Goal: Contribute content: Add original content to the website for others to see

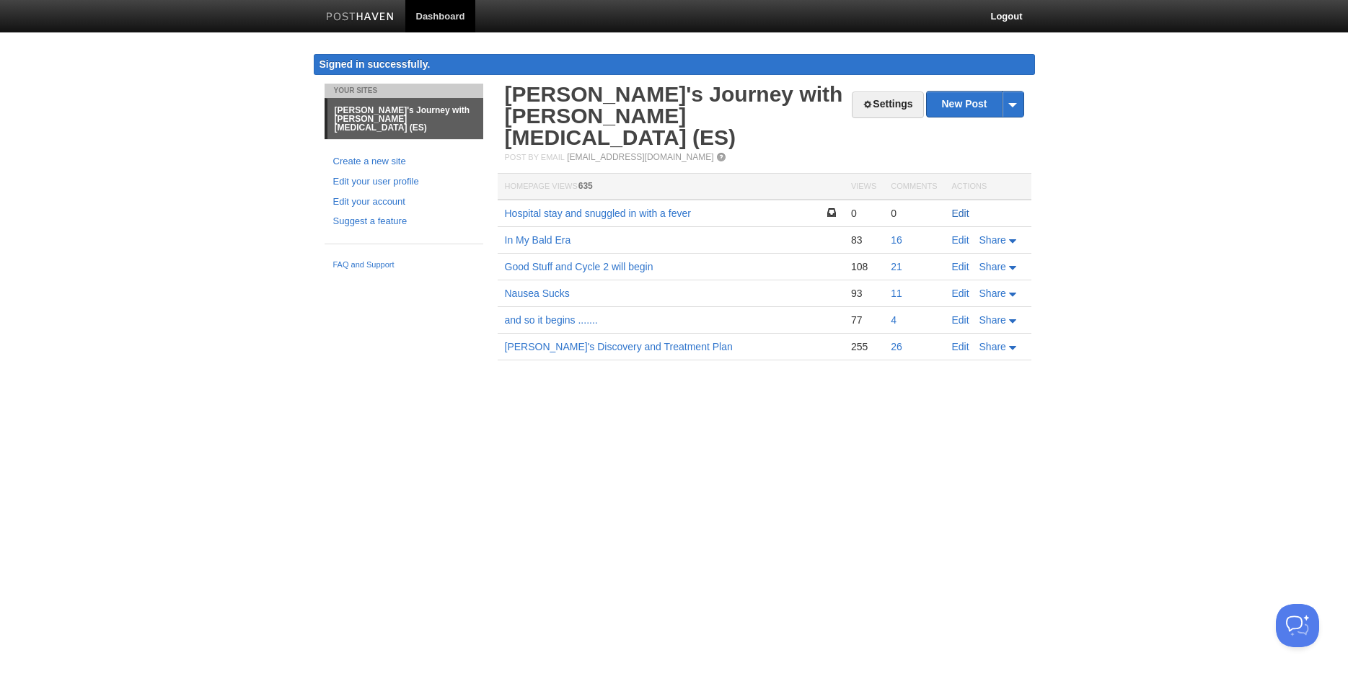
click at [961, 208] on link "Edit" at bounding box center [960, 214] width 17 height 12
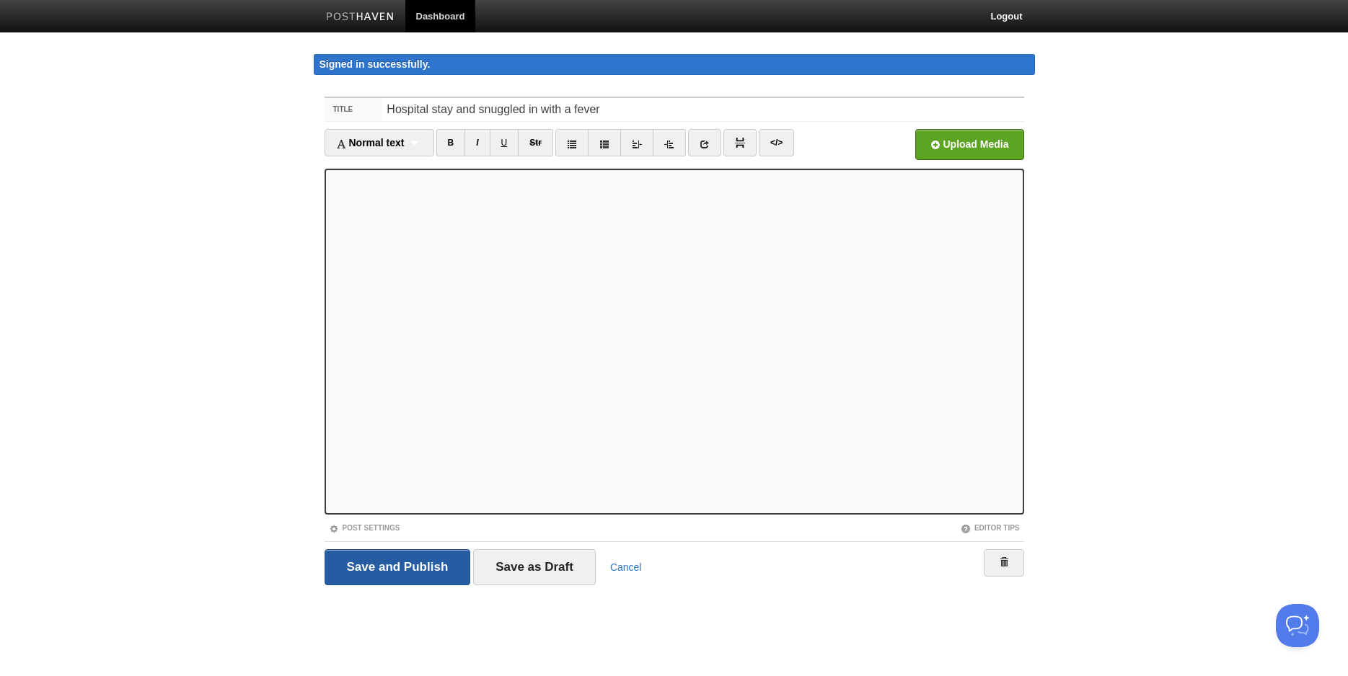
click at [404, 570] on input "Save and Publish" at bounding box center [397, 567] width 146 height 36
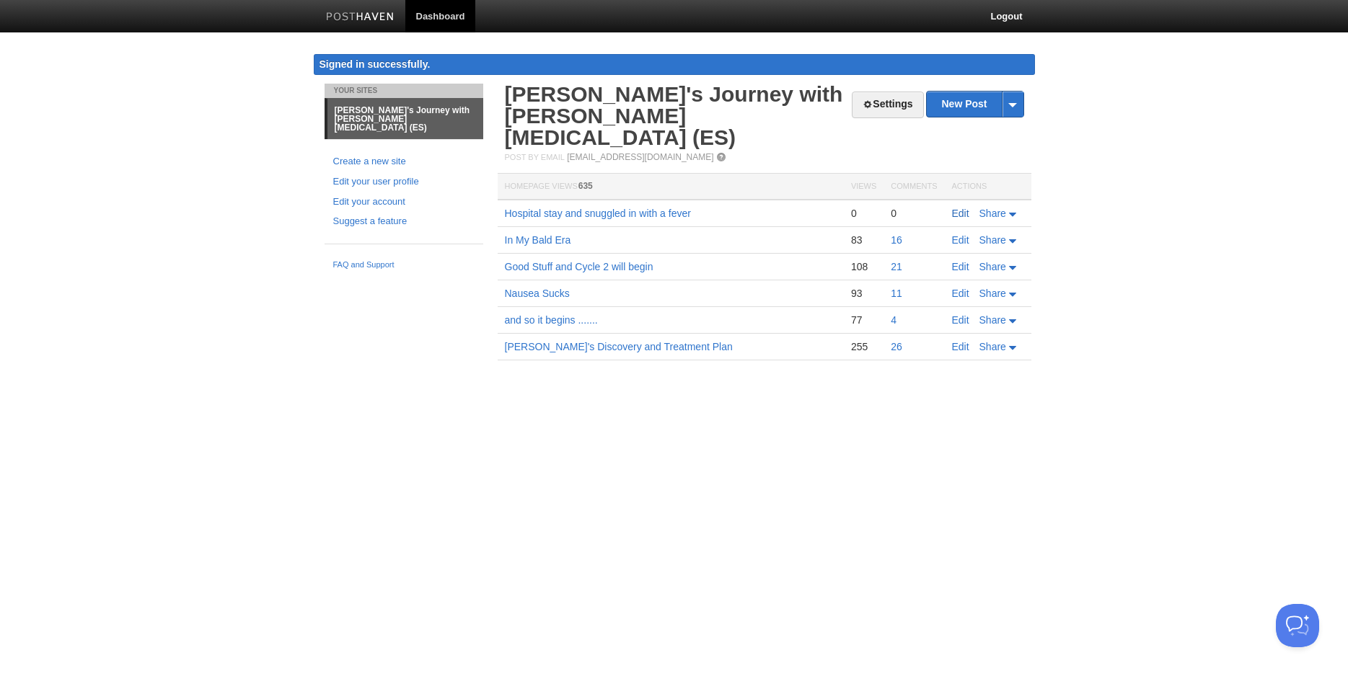
click at [958, 208] on link "Edit" at bounding box center [960, 214] width 17 height 12
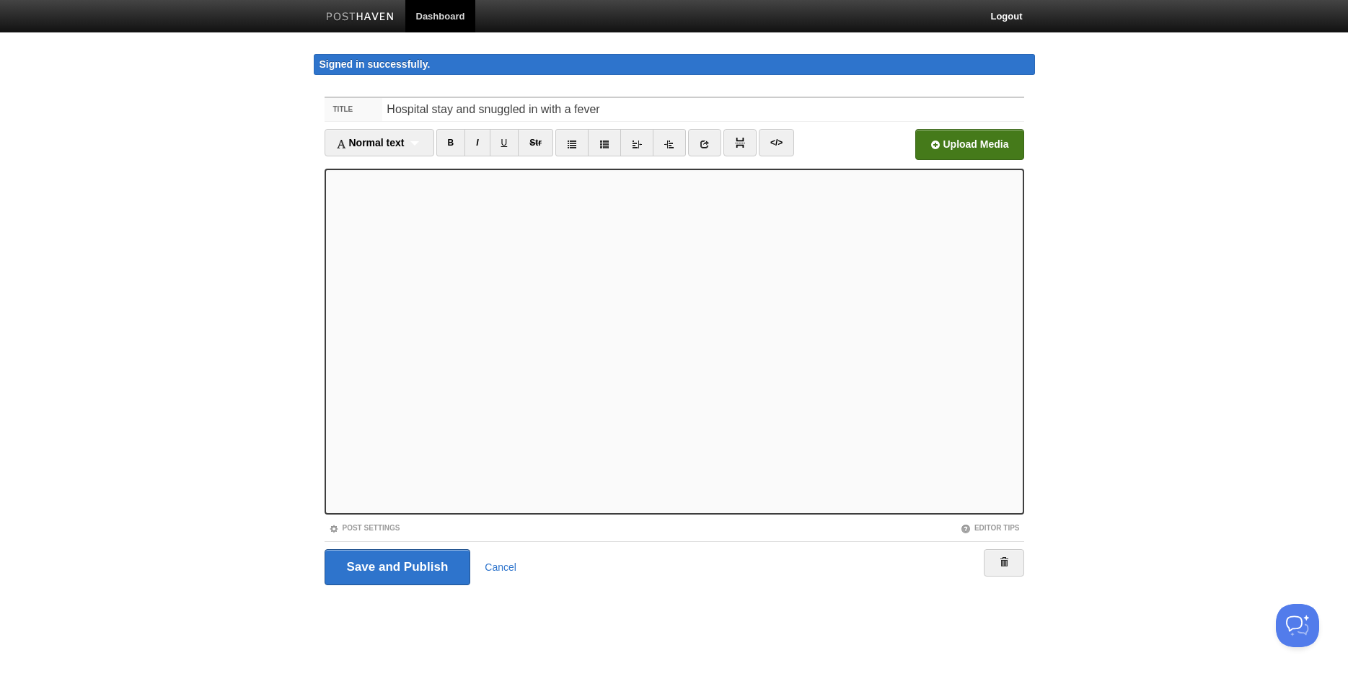
click at [935, 141] on input "file" at bounding box center [534, 149] width 1092 height 74
click at [997, 148] on input "file" at bounding box center [534, 149] width 1092 height 74
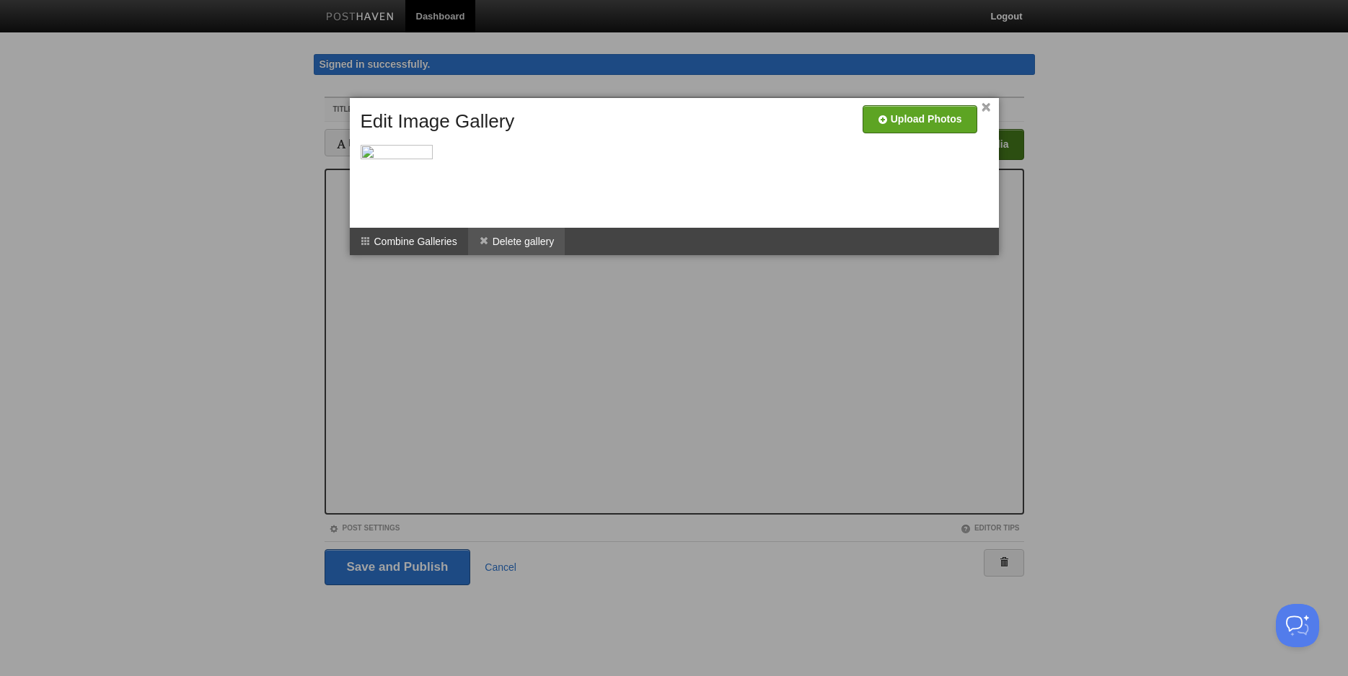
click at [499, 239] on li "Delete gallery" at bounding box center [516, 241] width 97 height 27
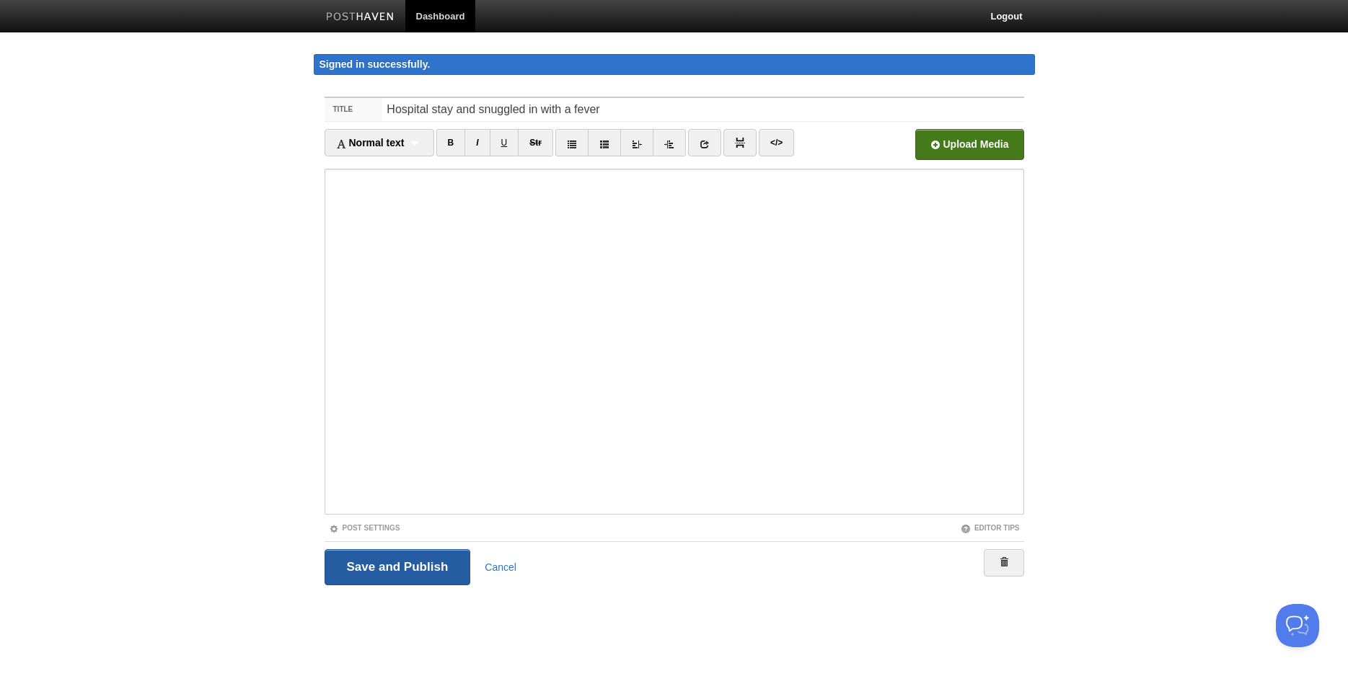
click at [437, 565] on input "Save and Publish" at bounding box center [397, 567] width 146 height 36
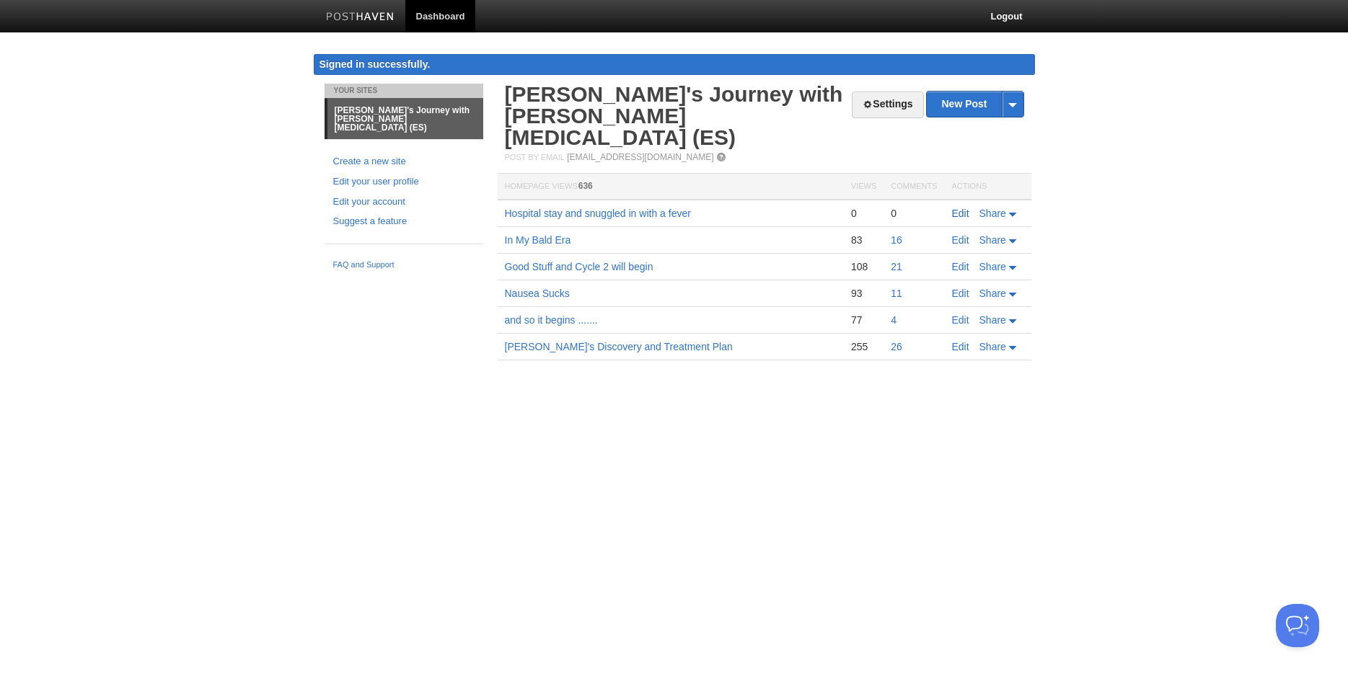
click at [960, 208] on link "Edit" at bounding box center [960, 214] width 17 height 12
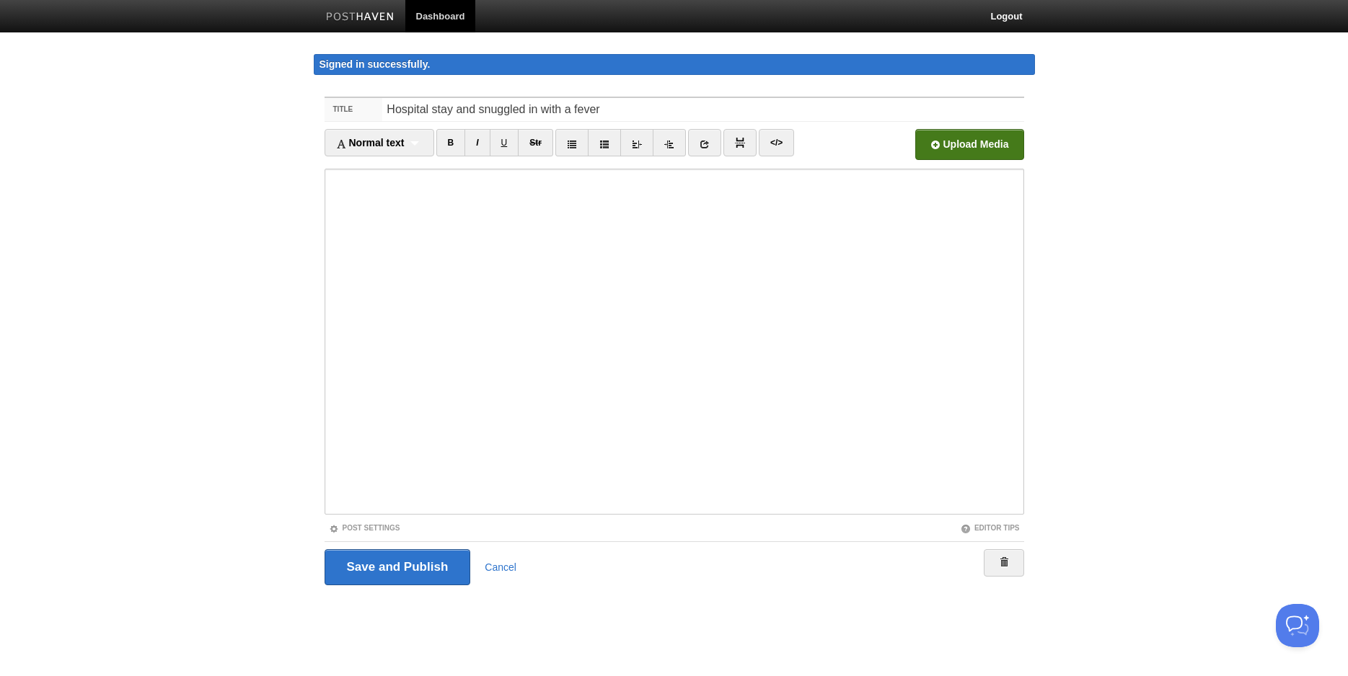
click at [967, 150] on input "file" at bounding box center [534, 149] width 1092 height 74
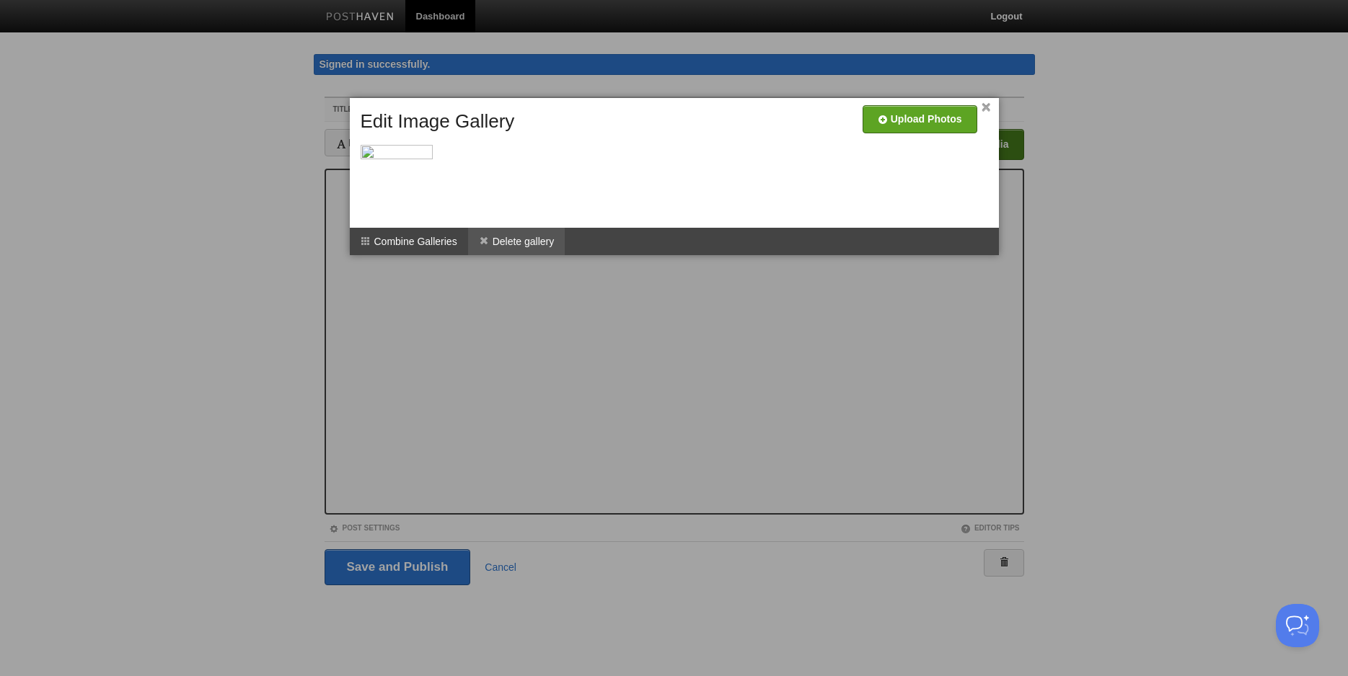
click at [511, 239] on li "Delete gallery" at bounding box center [516, 241] width 97 height 27
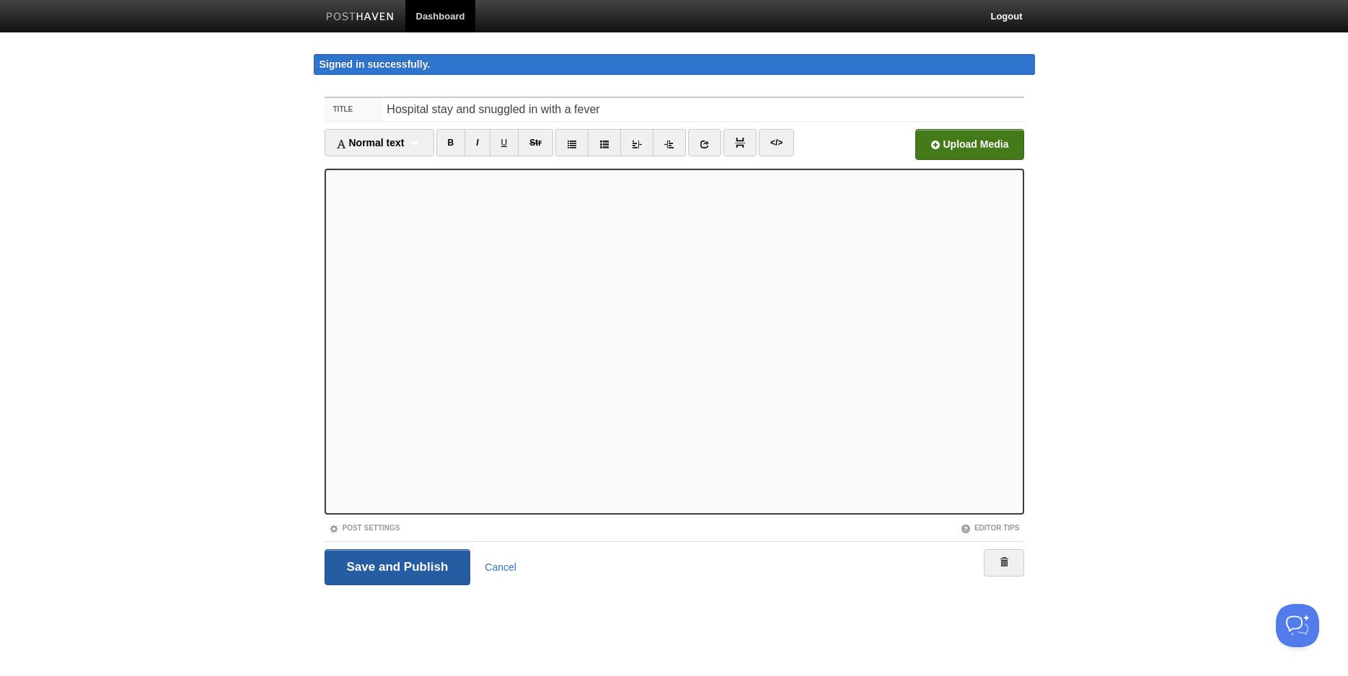
click at [400, 567] on input "Save and Publish" at bounding box center [397, 567] width 146 height 36
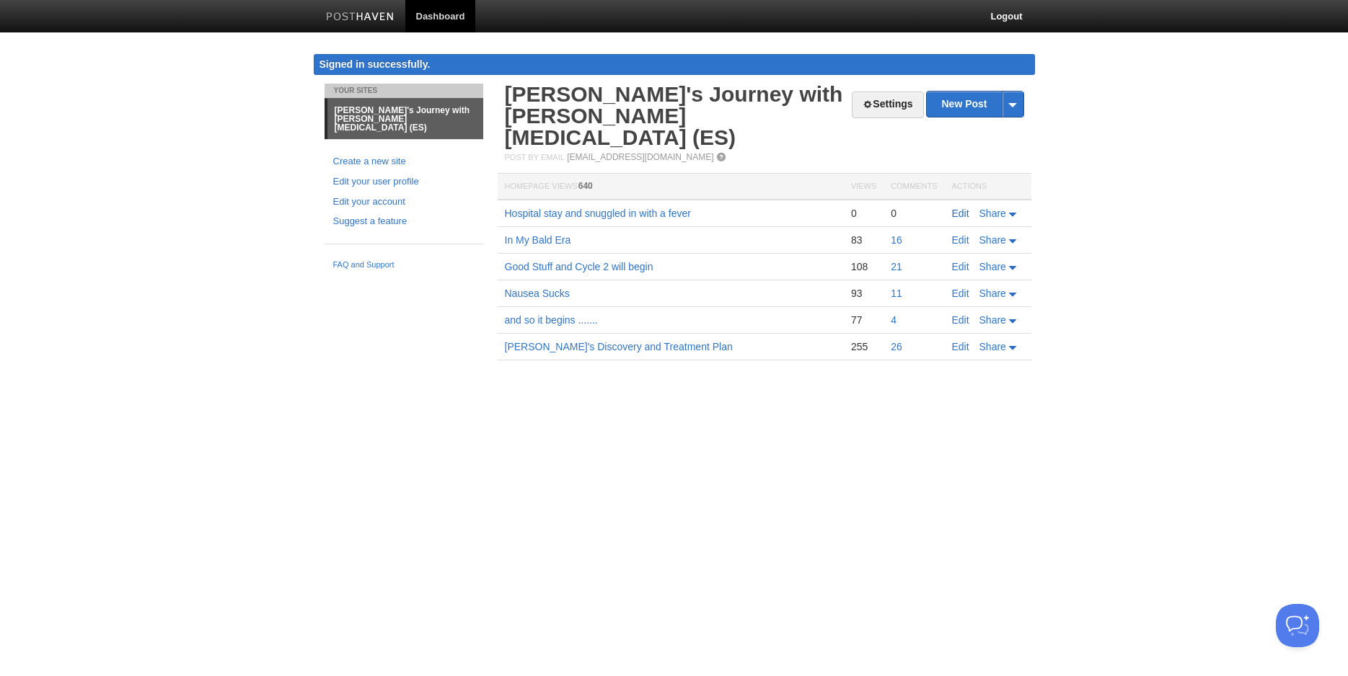
click at [955, 208] on link "Edit" at bounding box center [960, 214] width 17 height 12
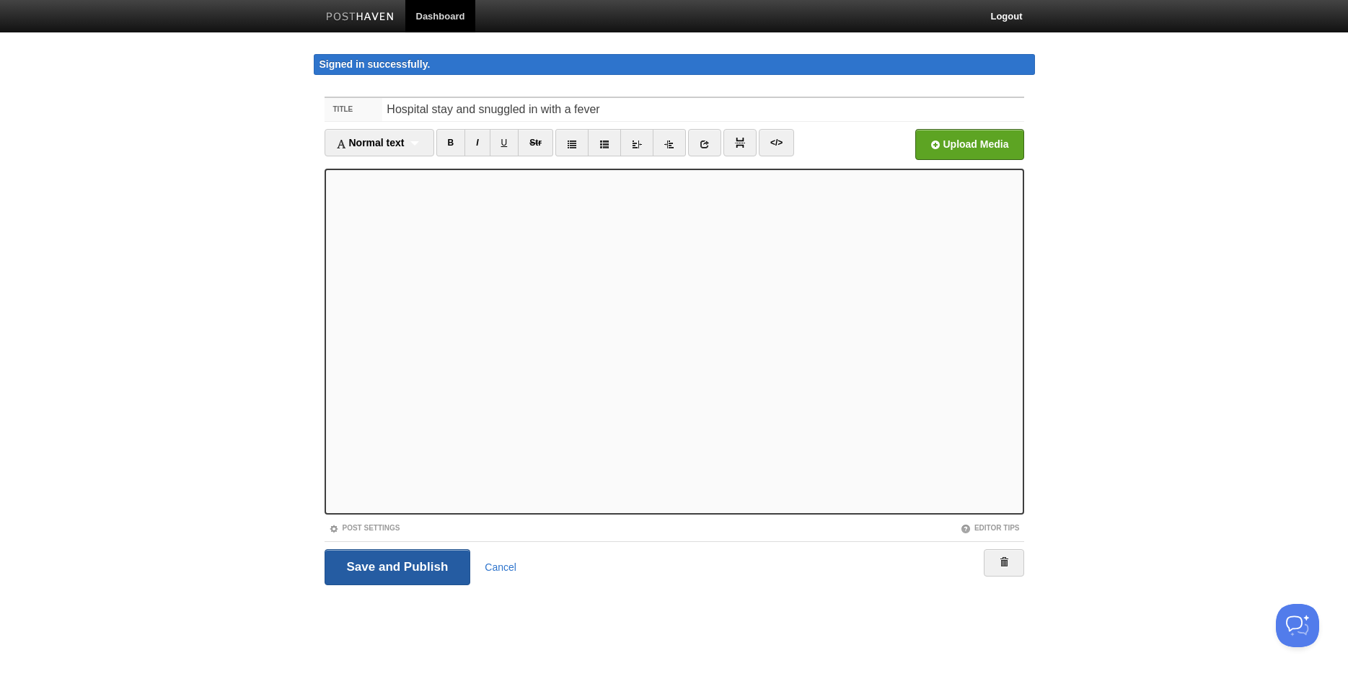
click at [366, 562] on input "Save and Publish" at bounding box center [397, 567] width 146 height 36
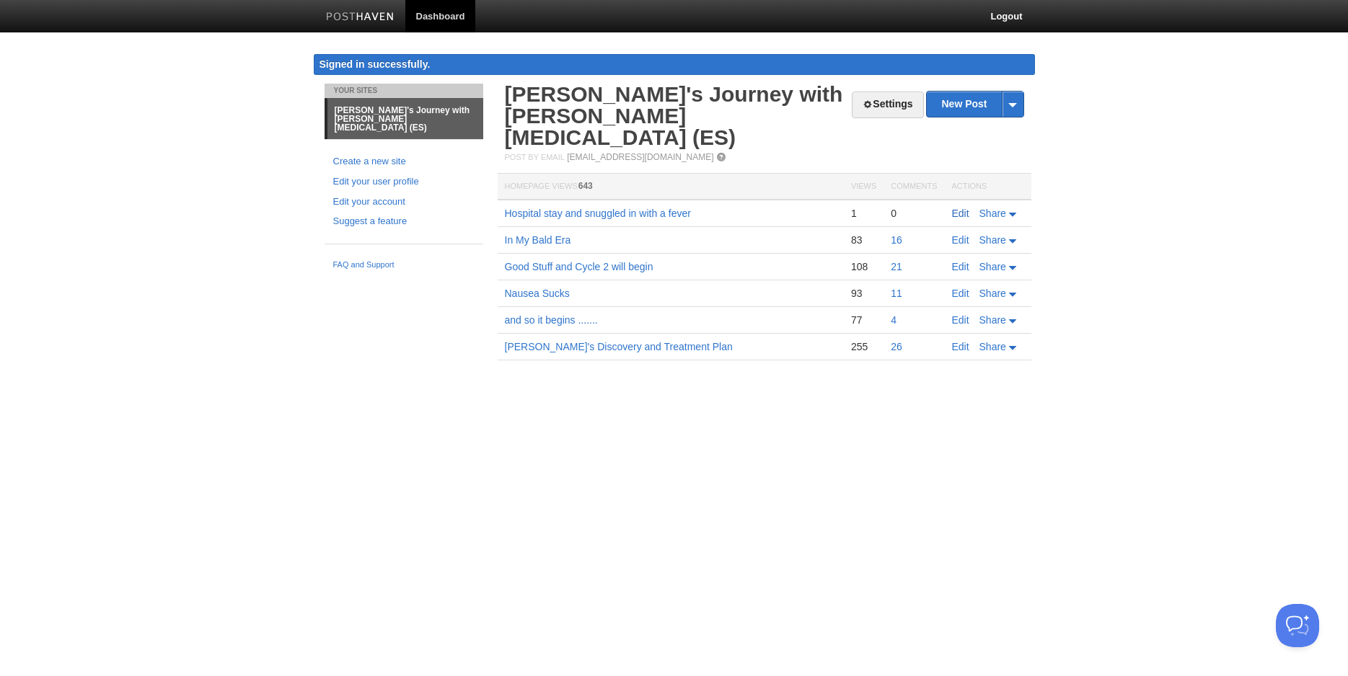
click at [957, 208] on link "Edit" at bounding box center [960, 214] width 17 height 12
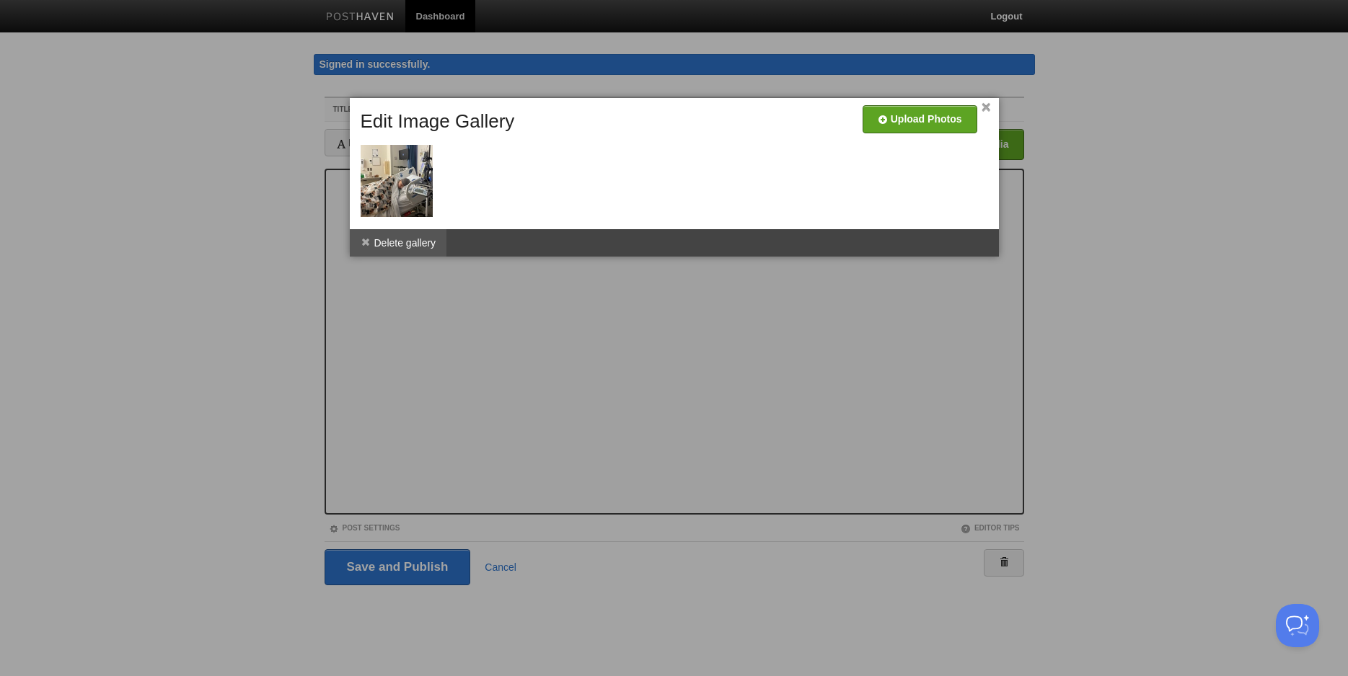
click at [412, 239] on li "Delete gallery" at bounding box center [398, 242] width 97 height 27
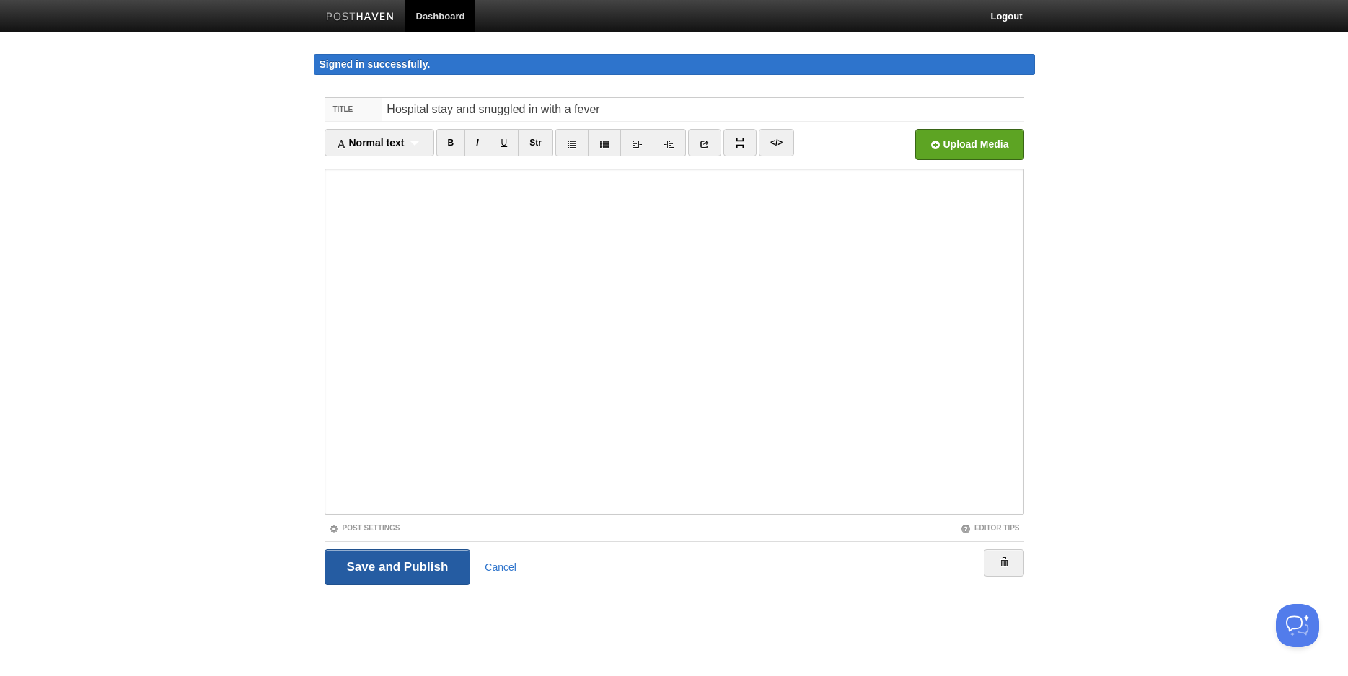
click at [398, 565] on input "Save and Publish" at bounding box center [397, 567] width 146 height 36
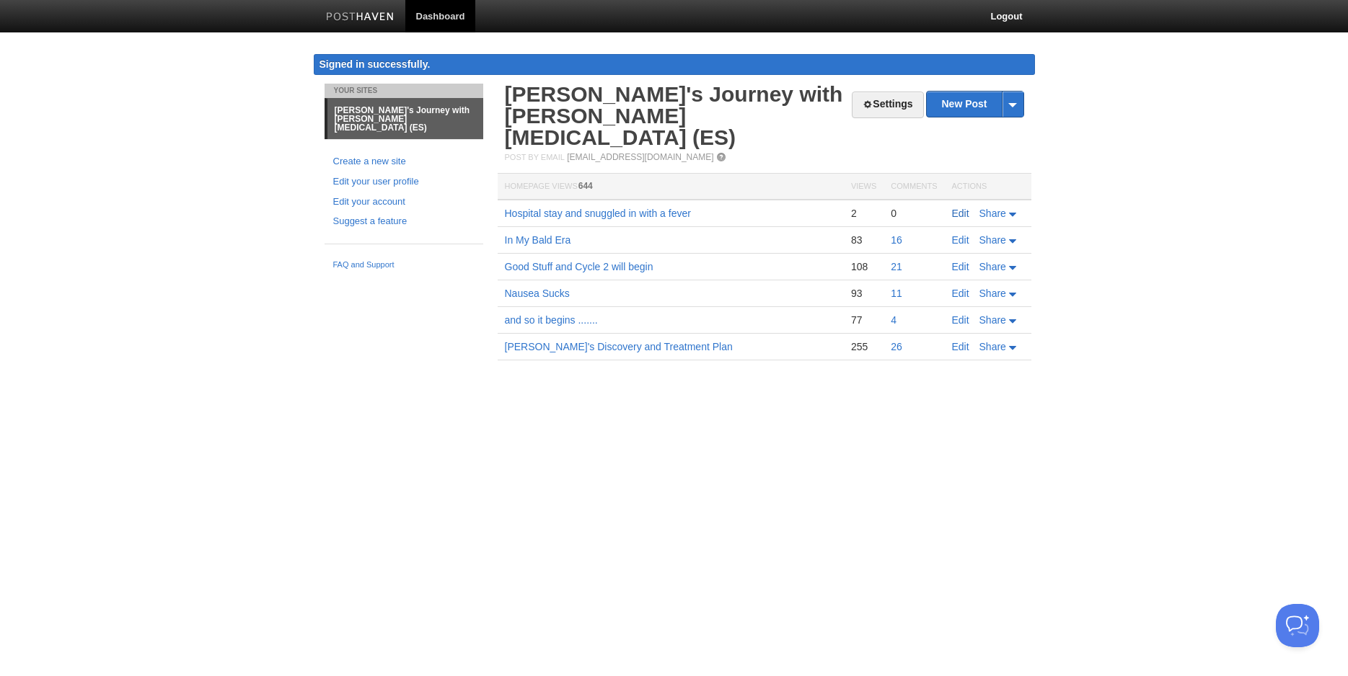
click at [958, 208] on link "Edit" at bounding box center [960, 214] width 17 height 12
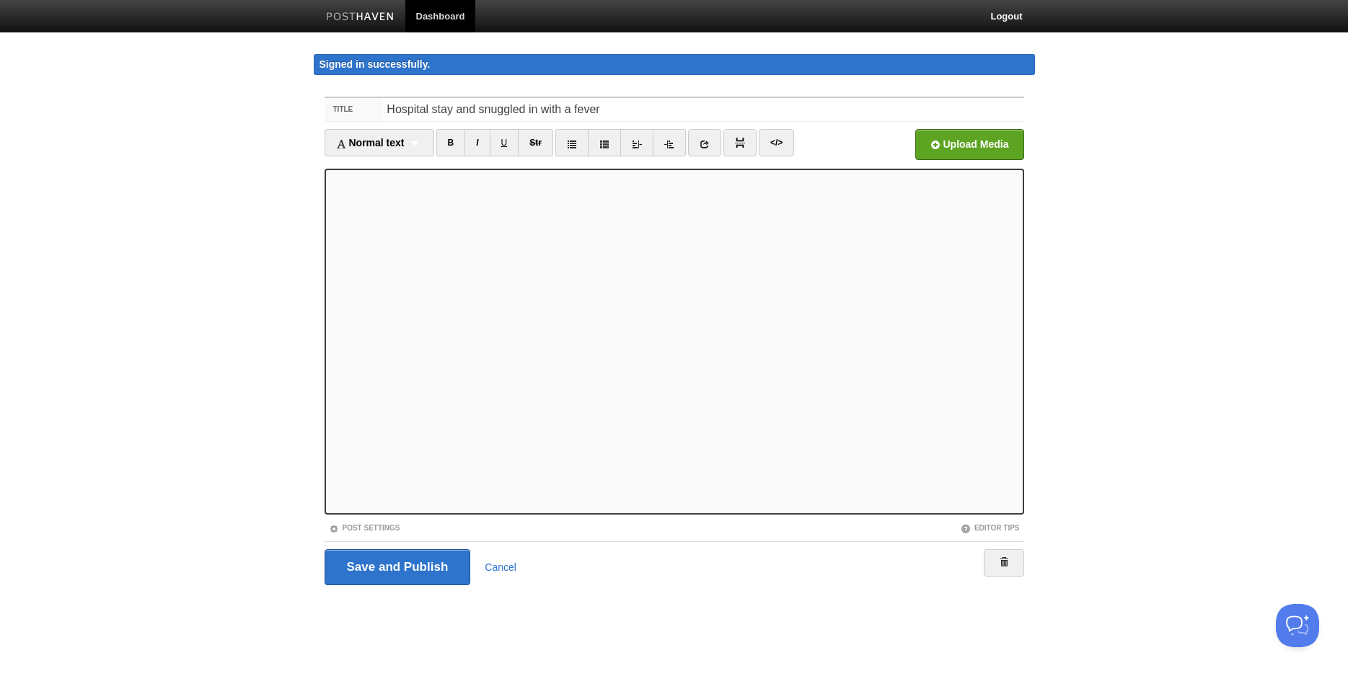
click at [327, 191] on iframe at bounding box center [673, 342] width 699 height 346
click at [985, 142] on input "file" at bounding box center [534, 149] width 1092 height 74
click at [350, 567] on input "Save and Publish" at bounding box center [397, 567] width 146 height 36
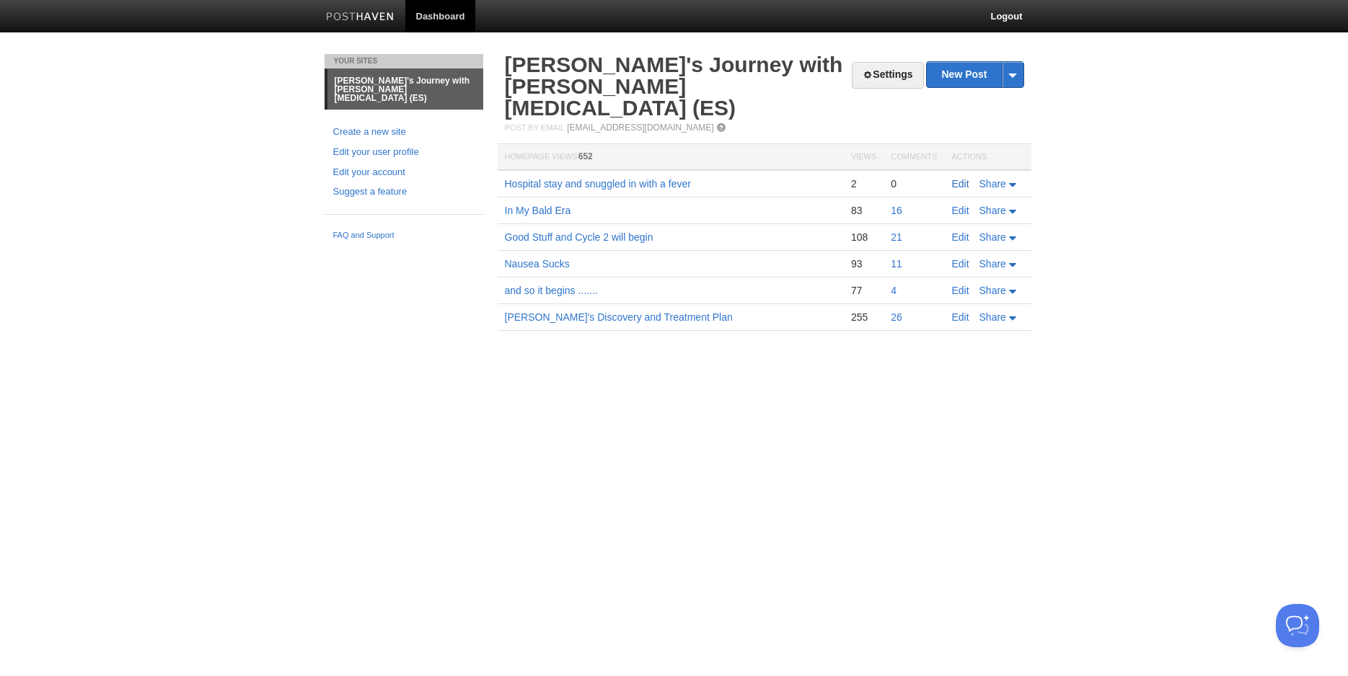
click at [959, 178] on link "Edit" at bounding box center [960, 184] width 17 height 12
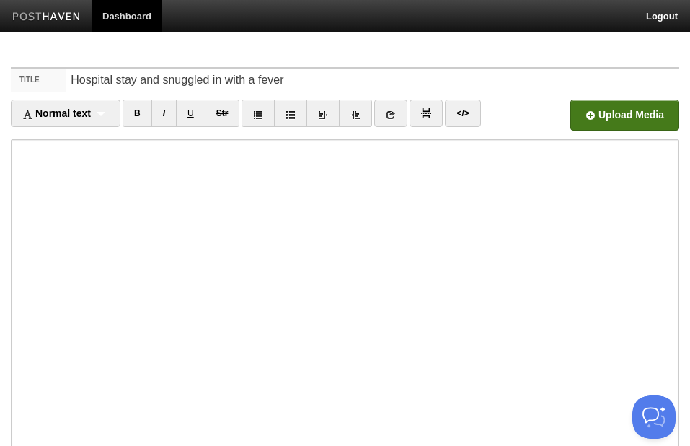
click at [599, 118] on input "file" at bounding box center [190, 119] width 1092 height 74
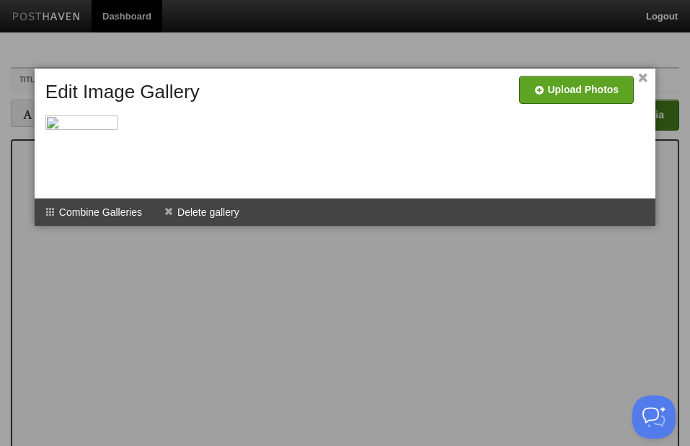
click at [640, 78] on link "×" at bounding box center [642, 78] width 9 height 8
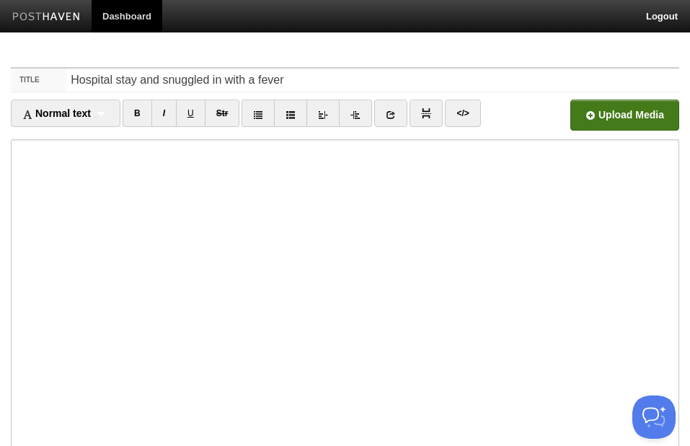
scroll to position [162, 0]
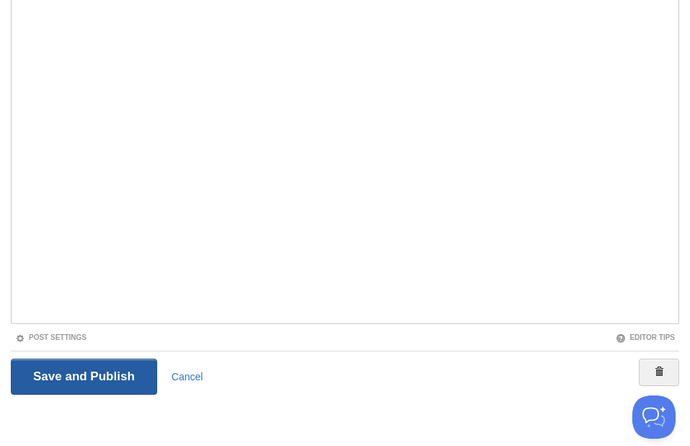
click at [115, 376] on input "Save and Publish" at bounding box center [84, 376] width 146 height 36
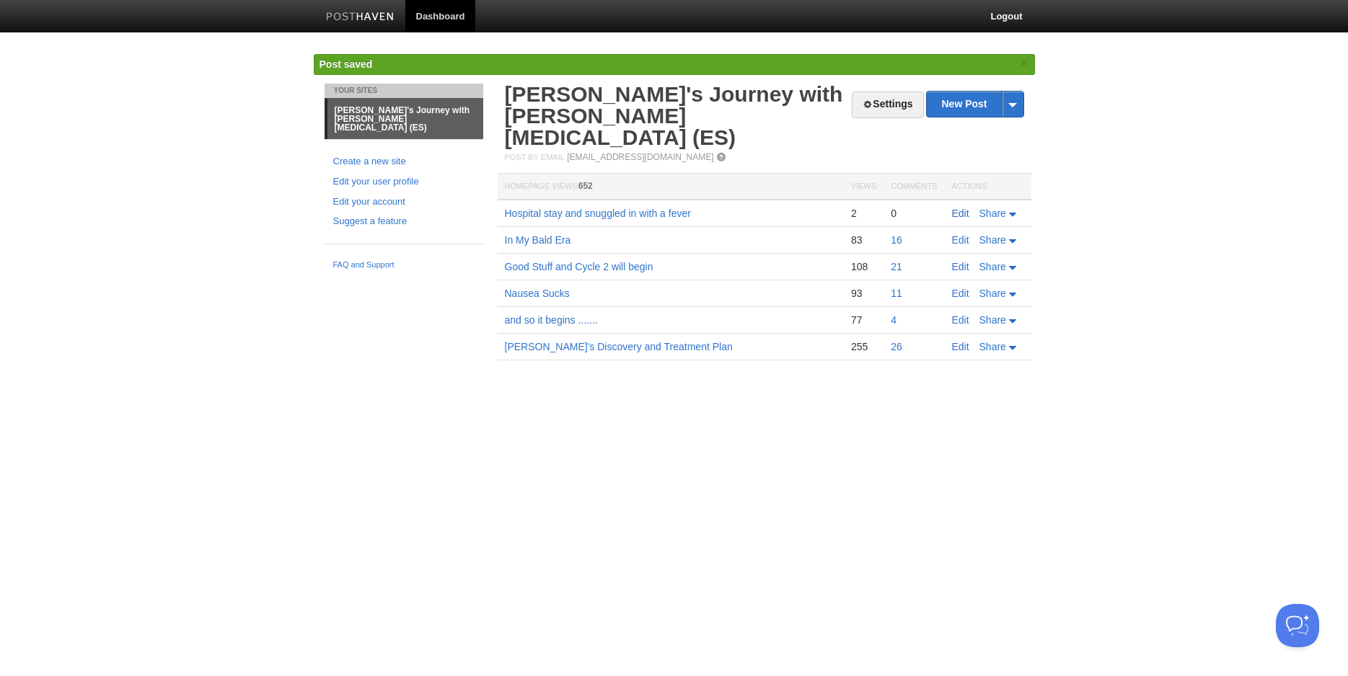
click at [955, 208] on link "Edit" at bounding box center [960, 214] width 17 height 12
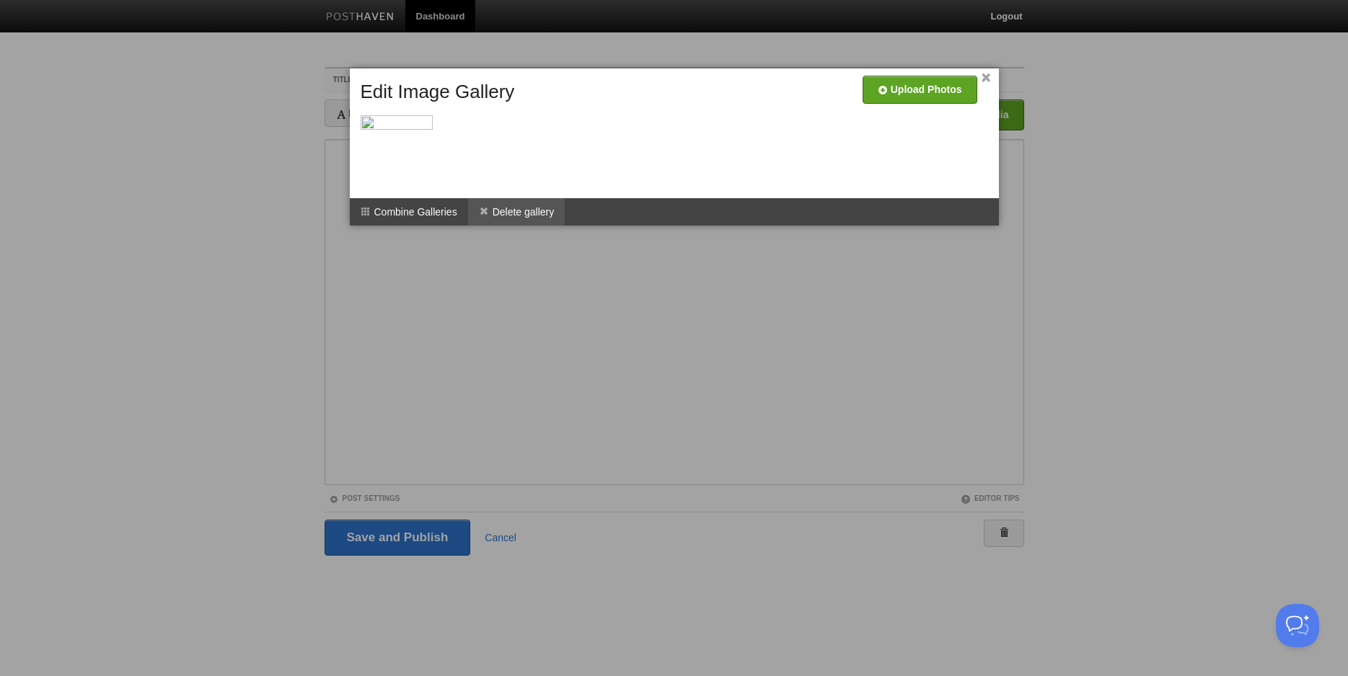
click at [503, 210] on li "Delete gallery" at bounding box center [516, 211] width 97 height 27
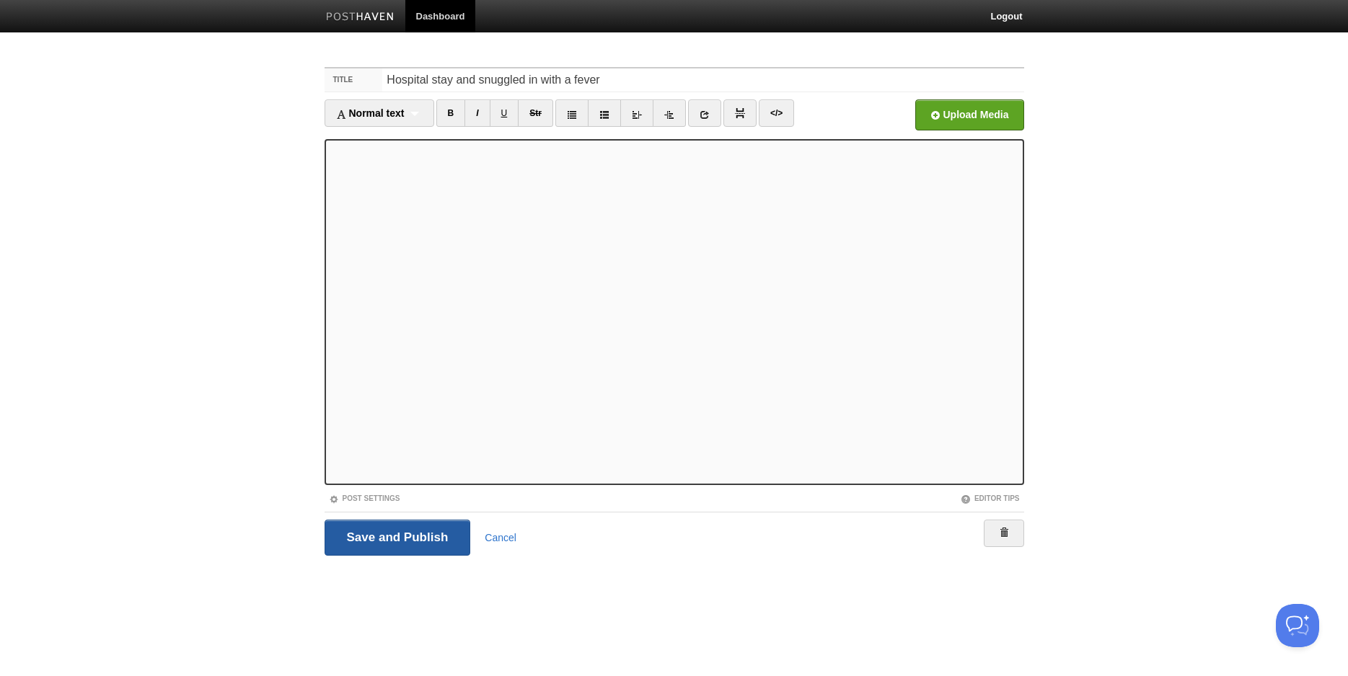
click at [362, 538] on input "Save and Publish" at bounding box center [397, 538] width 146 height 36
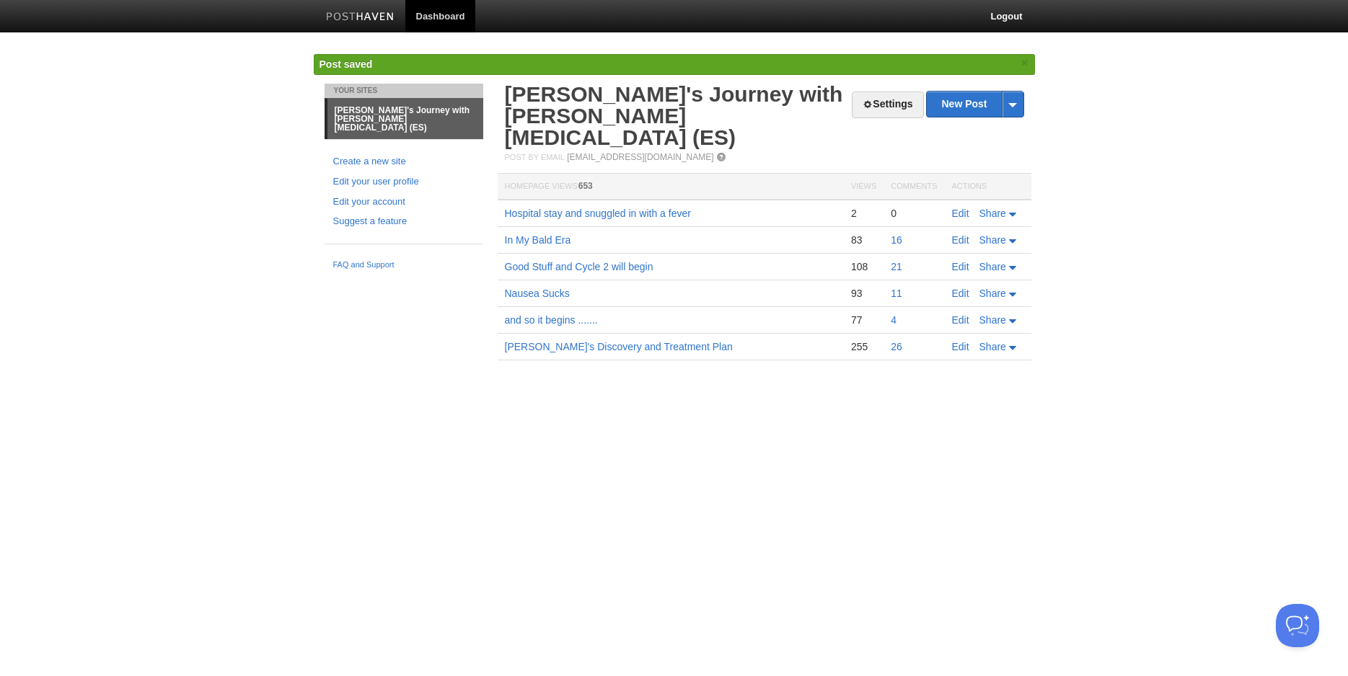
drag, startPoint x: 613, startPoint y: 506, endPoint x: 487, endPoint y: 361, distance: 192.7
click at [612, 403] on html "Dashboard Logout Post saved × Post saved × Your Sites Marcy's Journey with Ewin…" at bounding box center [674, 201] width 1348 height 403
